Goal: Task Accomplishment & Management: Use online tool/utility

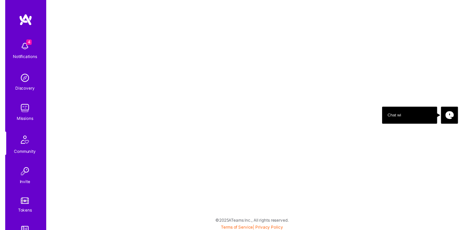
scroll to position [75, 0]
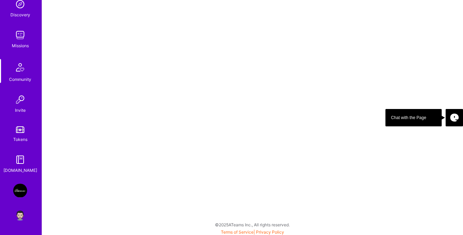
click at [18, 194] on img at bounding box center [20, 191] width 14 height 14
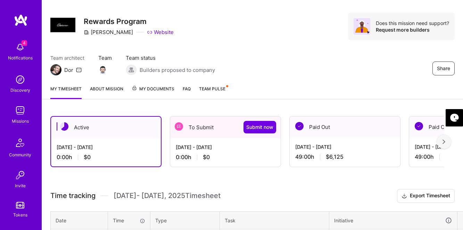
scroll to position [16, 0]
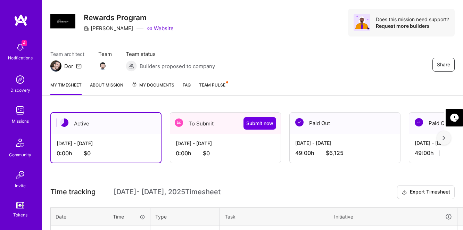
click at [228, 149] on div "[DATE] - [DATE] 0:00 h $0" at bounding box center [225, 148] width 111 height 29
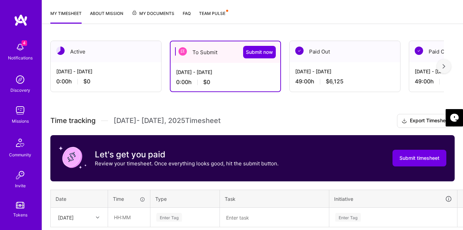
scroll to position [146, 0]
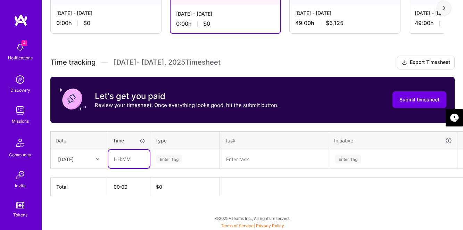
click at [127, 160] on input "text" at bounding box center [128, 159] width 41 height 18
type input "05:00"
click at [169, 159] on div "Enter Tag" at bounding box center [169, 159] width 26 height 11
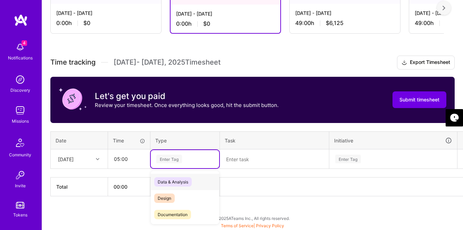
click at [170, 179] on span "Data & Analysis" at bounding box center [173, 181] width 38 height 9
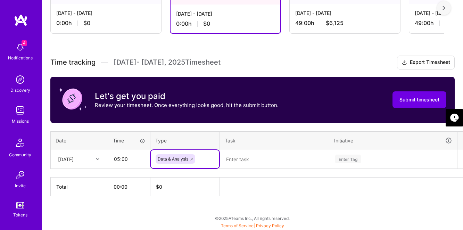
click at [255, 163] on textarea at bounding box center [275, 159] width 108 height 18
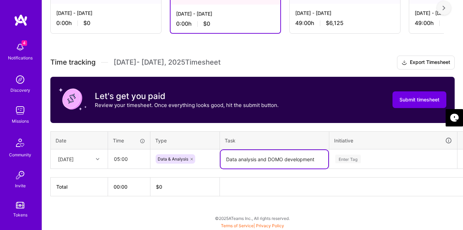
type textarea "Data analysis and DOMO development"
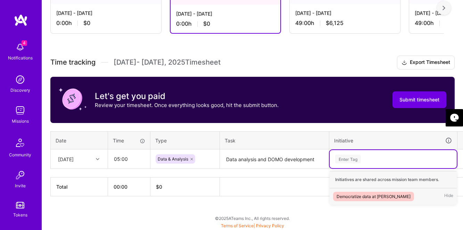
click at [350, 157] on div "Enter Tag" at bounding box center [348, 159] width 26 height 11
click at [352, 197] on div "Democratize data at [PERSON_NAME]" at bounding box center [374, 196] width 74 height 7
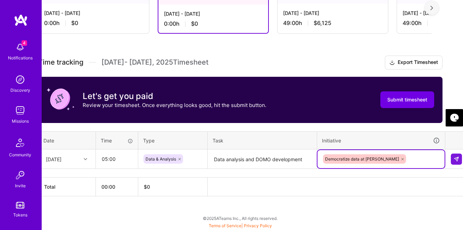
scroll to position [146, 18]
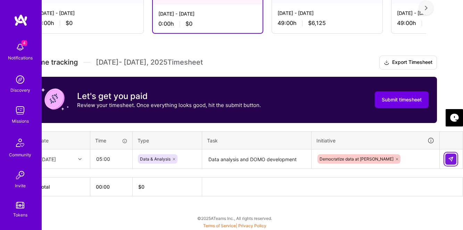
click at [448, 157] on img at bounding box center [451, 159] width 6 height 6
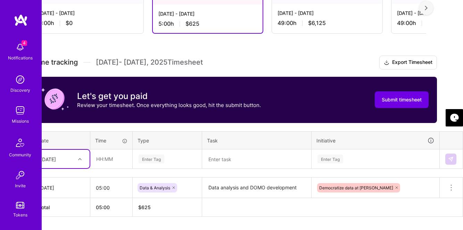
scroll to position [146, 0]
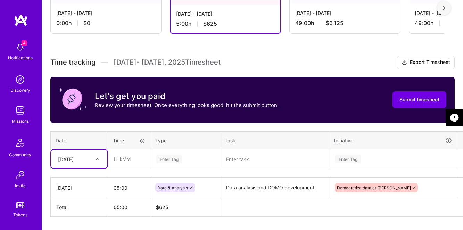
click at [94, 157] on div "Select is focused ,type to refine list, press Down to open the menu, [DATE]" at bounding box center [79, 159] width 56 height 18
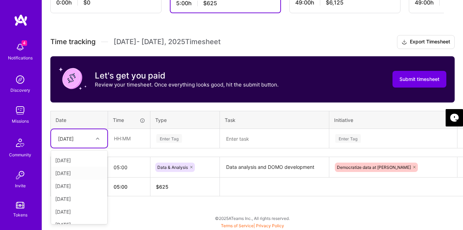
scroll to position [0, 0]
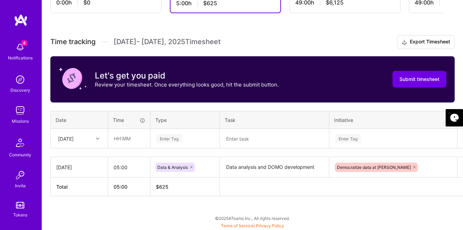
click at [62, 105] on div "Time tracking [DATE] - [DATE] Timesheet Export Timesheet Let's get you paid Rev…" at bounding box center [252, 115] width 405 height 161
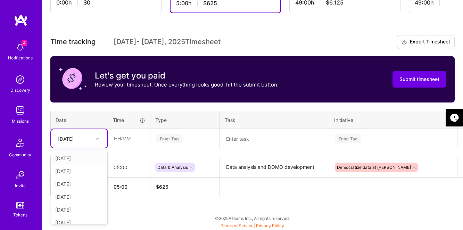
click at [74, 136] on div "[DATE]" at bounding box center [66, 138] width 16 height 7
click at [74, 171] on div "[DATE]" at bounding box center [79, 171] width 56 height 13
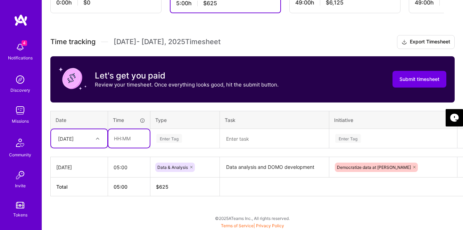
click at [125, 140] on input "text" at bounding box center [128, 138] width 41 height 18
type input "05:00"
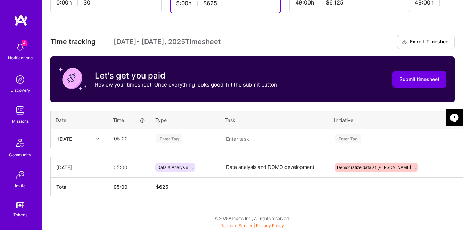
click at [169, 138] on div "Enter Tag" at bounding box center [169, 138] width 26 height 11
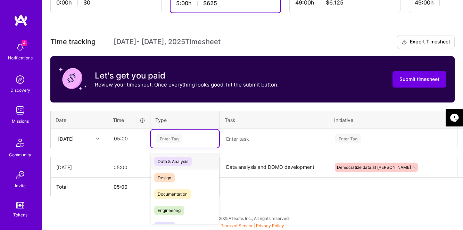
click at [167, 160] on span "Data & Analysis" at bounding box center [173, 161] width 38 height 9
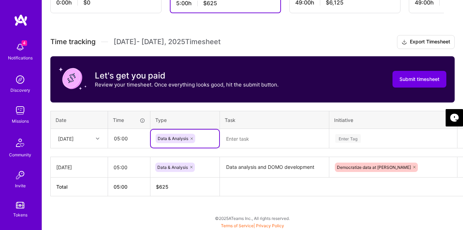
click at [237, 137] on textarea at bounding box center [275, 139] width 108 height 18
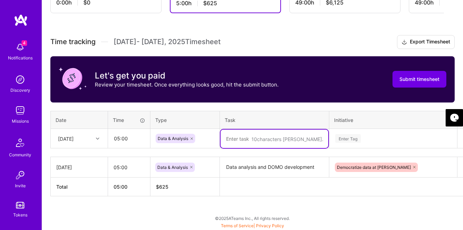
click at [245, 169] on textarea "Data analysis and DOMO development" at bounding box center [275, 167] width 108 height 19
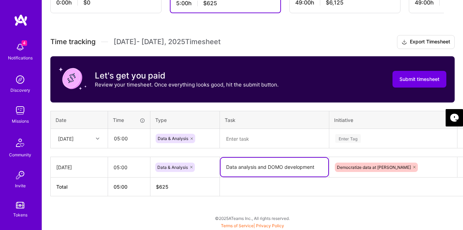
click at [245, 169] on textarea "Data analysis and DOMO development" at bounding box center [275, 167] width 108 height 19
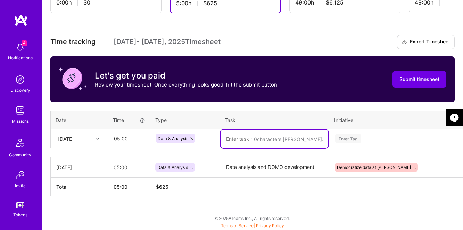
click at [260, 140] on textarea at bounding box center [275, 139] width 108 height 18
paste textarea "Data analysis and DOMO development"
type textarea "Data analysis and DOMO development"
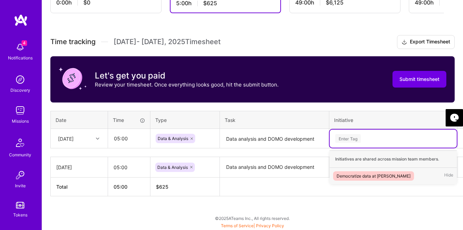
click at [356, 139] on div "Enter Tag" at bounding box center [348, 138] width 26 height 11
click at [362, 173] on div "Democratize data at [PERSON_NAME]" at bounding box center [374, 175] width 74 height 7
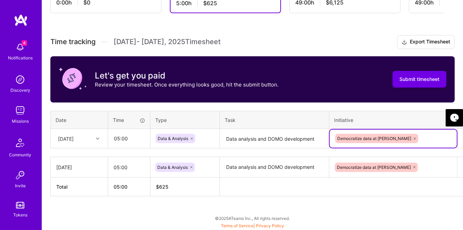
scroll to position [166, 18]
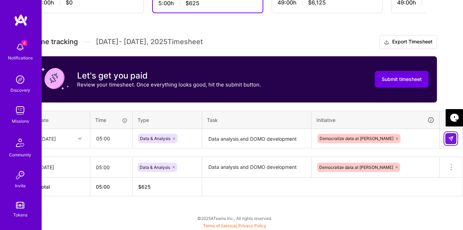
click at [447, 137] on button at bounding box center [451, 138] width 11 height 11
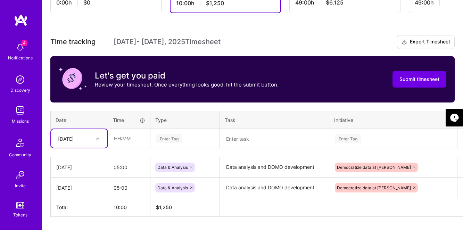
scroll to position [187, 0]
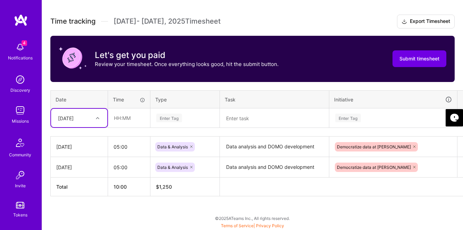
click at [71, 127] on div "option [DATE], selected. Select is focused ,type to refine list, press Down to …" at bounding box center [79, 118] width 56 height 18
click at [68, 165] on div "[DATE]" at bounding box center [79, 163] width 56 height 13
click at [125, 116] on input "text" at bounding box center [128, 118] width 41 height 18
type input "05:00"
click at [169, 120] on div "Enter Tag" at bounding box center [169, 118] width 26 height 11
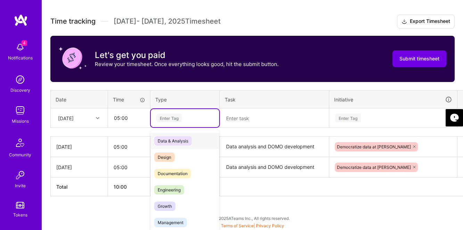
click at [177, 140] on span "Data & Analysis" at bounding box center [173, 140] width 38 height 9
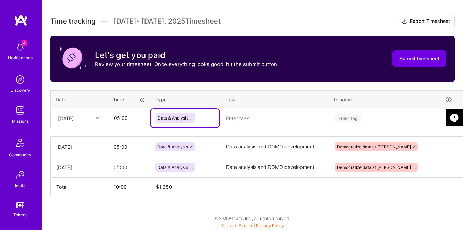
click at [246, 124] on textarea at bounding box center [275, 118] width 108 height 18
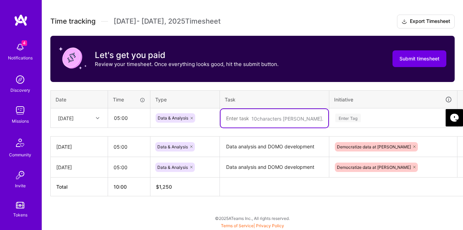
paste textarea "Data analysis and DOMO development"
type textarea "Data analysis and DOMO development"
click at [352, 118] on div "Enter Tag" at bounding box center [348, 118] width 26 height 11
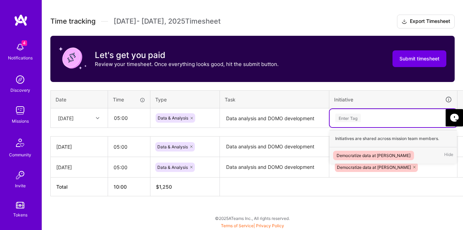
click at [349, 156] on div "Democratize data at [PERSON_NAME]" at bounding box center [374, 155] width 74 height 7
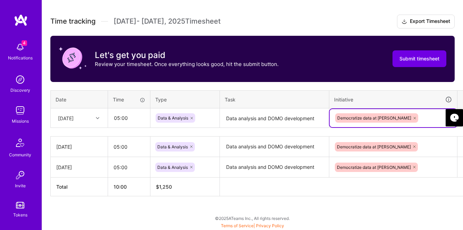
scroll to position [187, 18]
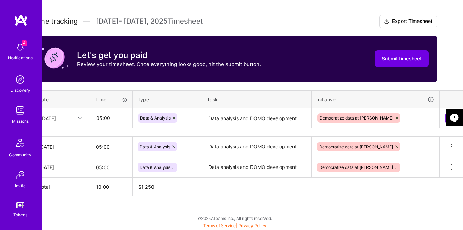
click at [445, 120] on td at bounding box center [451, 117] width 23 height 19
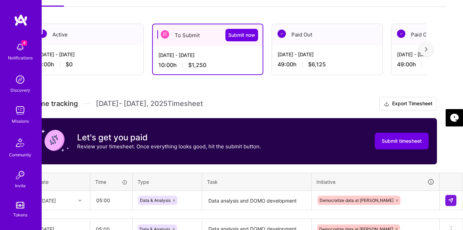
scroll to position [105, 18]
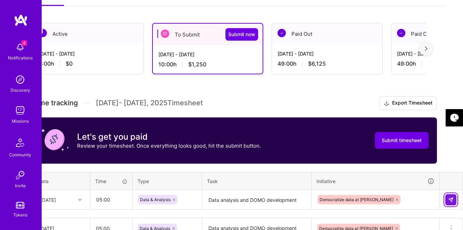
click at [449, 197] on img at bounding box center [451, 200] width 6 height 6
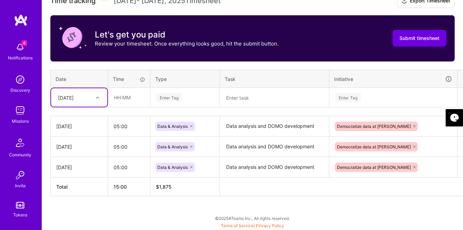
scroll to position [207, 18]
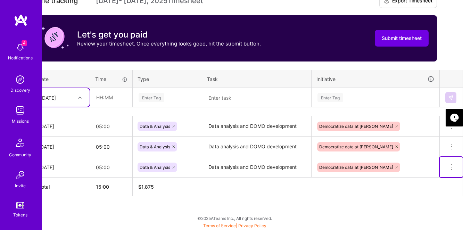
click at [451, 167] on icon at bounding box center [451, 167] width 8 height 8
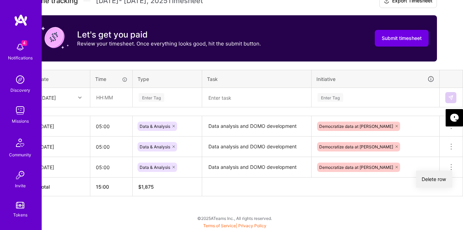
click at [440, 178] on button "Delete row" at bounding box center [434, 179] width 36 height 17
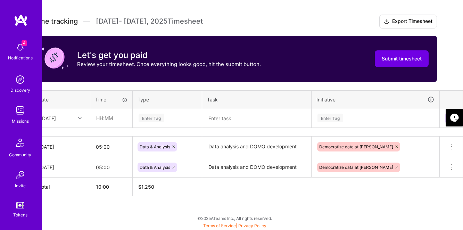
scroll to position [187, 0]
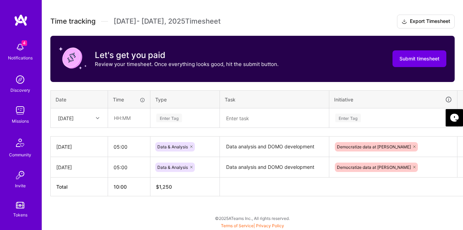
click at [74, 117] on div "[DATE]" at bounding box center [66, 117] width 16 height 7
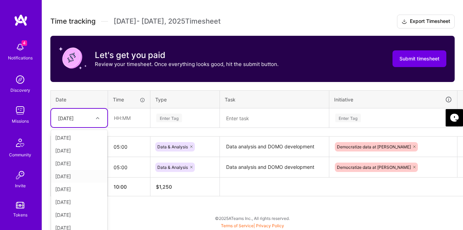
scroll to position [7, 0]
click at [70, 168] on div "[DATE]" at bounding box center [79, 169] width 56 height 13
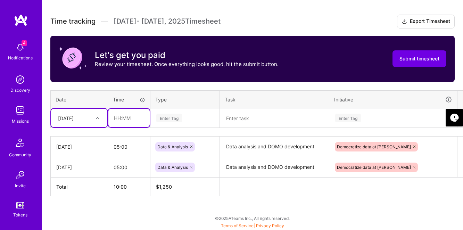
click at [123, 123] on input "text" at bounding box center [128, 118] width 41 height 18
type input "05:00"
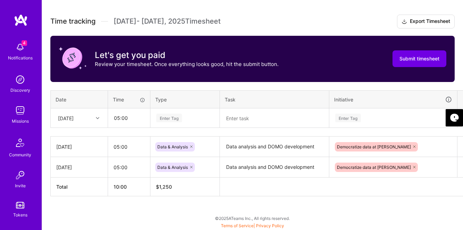
click at [169, 119] on div "Enter Tag" at bounding box center [169, 118] width 26 height 11
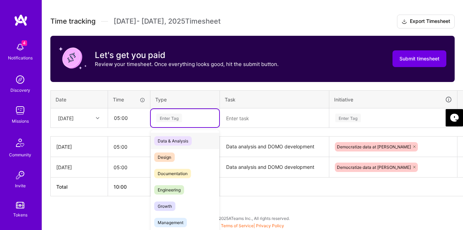
click at [171, 140] on span "Data & Analysis" at bounding box center [173, 140] width 38 height 9
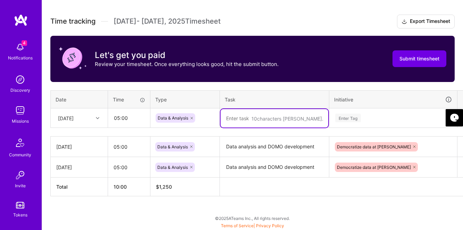
click at [247, 117] on textarea at bounding box center [275, 118] width 108 height 18
paste textarea "Data analysis and DOMO development"
type textarea "Data analysis and DOMO development"
click at [354, 119] on div "Enter Tag" at bounding box center [348, 118] width 26 height 11
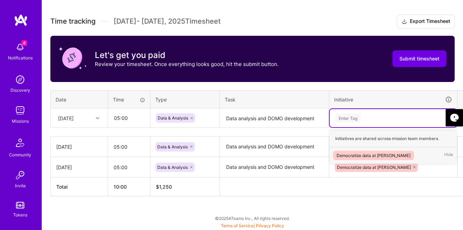
click at [354, 153] on div "Democratize data at [PERSON_NAME]" at bounding box center [374, 155] width 74 height 7
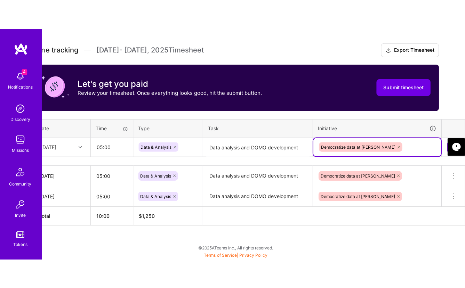
scroll to position [129, 16]
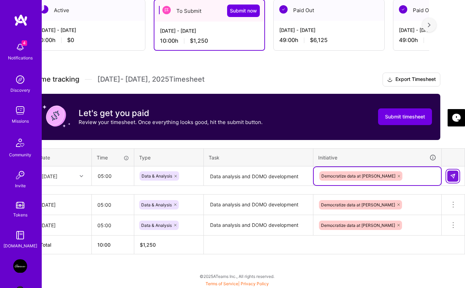
click at [452, 176] on img at bounding box center [453, 176] width 6 height 6
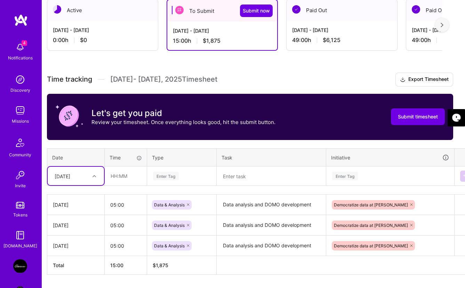
scroll to position [129, 0]
